Goal: Transaction & Acquisition: Purchase product/service

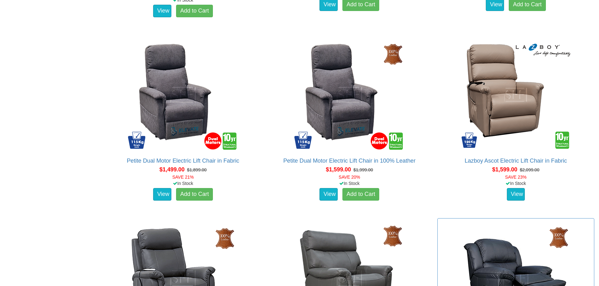
scroll to position [566, 0]
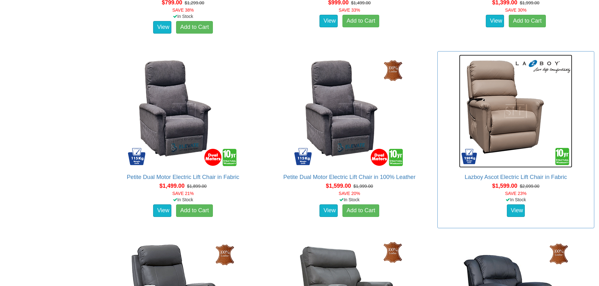
click at [516, 117] on img at bounding box center [515, 111] width 113 height 113
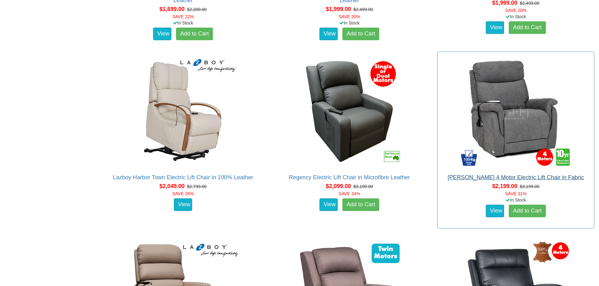
scroll to position [943, 0]
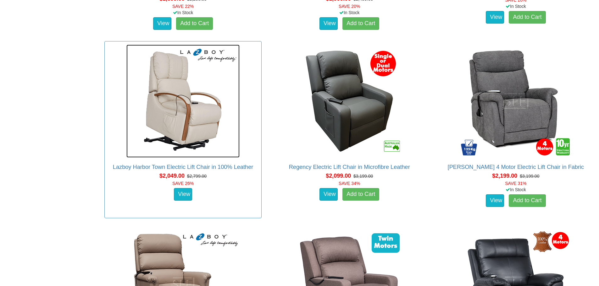
click at [183, 98] on img at bounding box center [182, 101] width 113 height 113
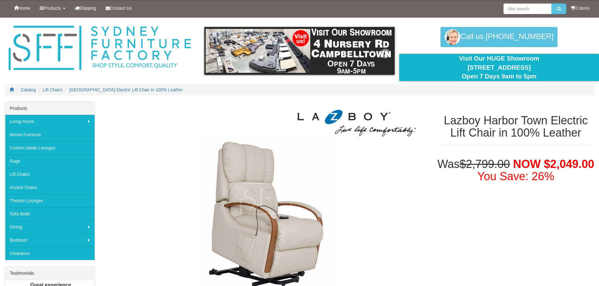
click at [276, 56] on img at bounding box center [299, 51] width 190 height 48
